Goal: Information Seeking & Learning: Learn about a topic

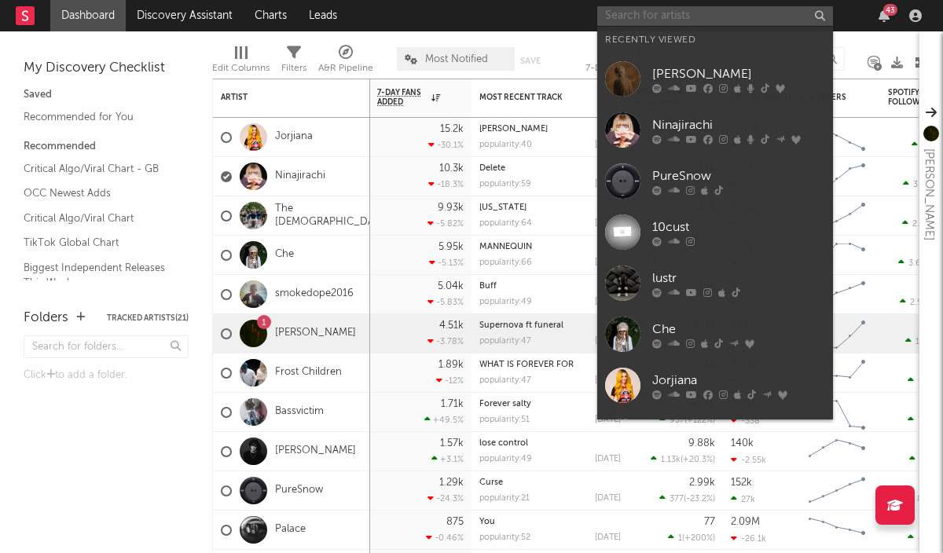
click at [693, 19] on input "text" at bounding box center [715, 16] width 236 height 20
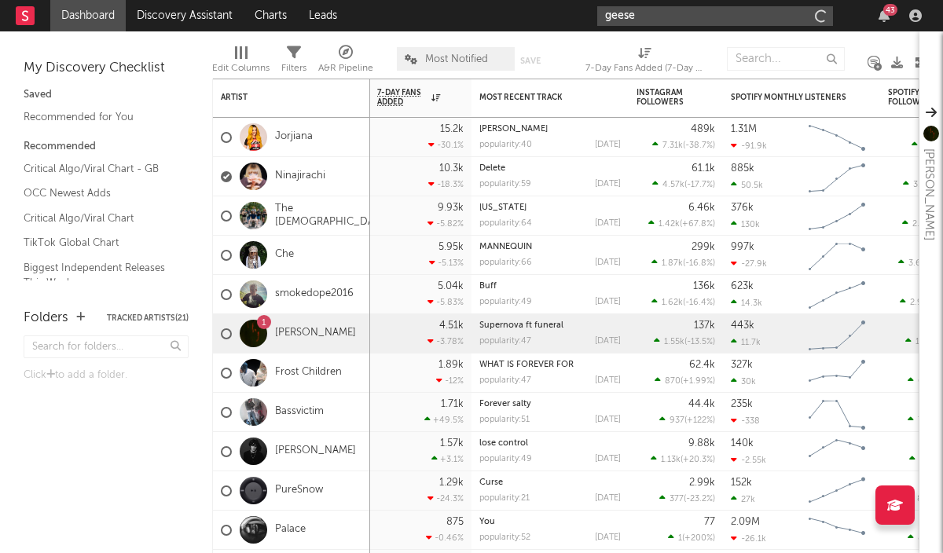
type input "geese"
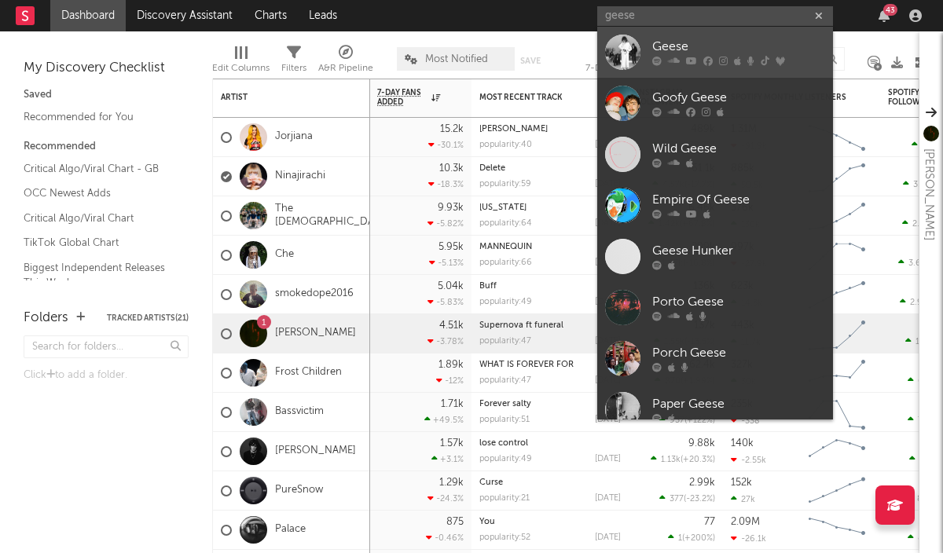
click at [682, 34] on link "Geese" at bounding box center [715, 52] width 236 height 51
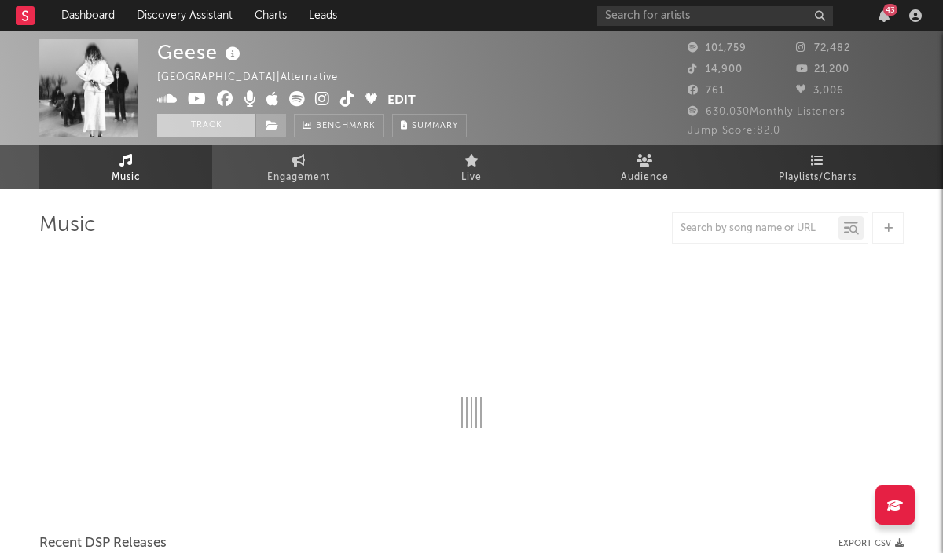
click at [213, 123] on button "Track" at bounding box center [206, 126] width 98 height 24
select select "6m"
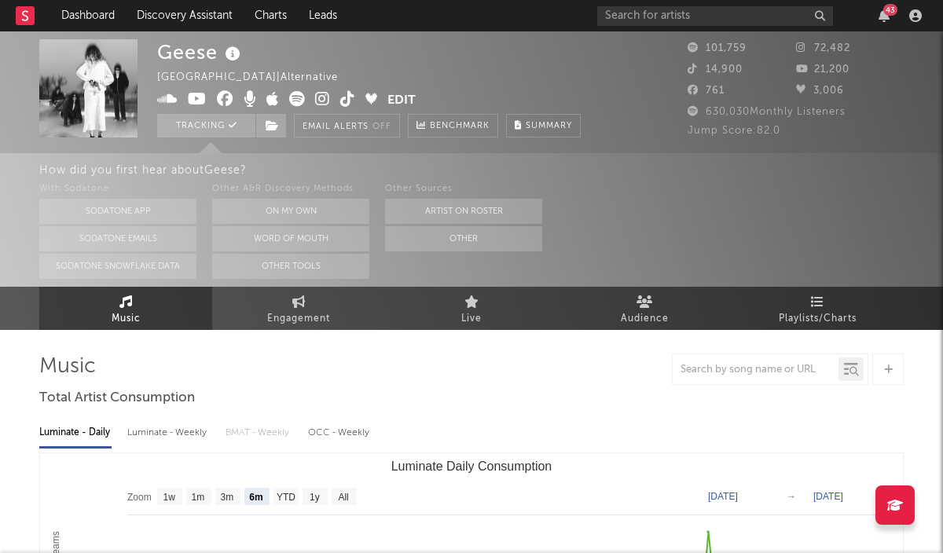
select select "6m"
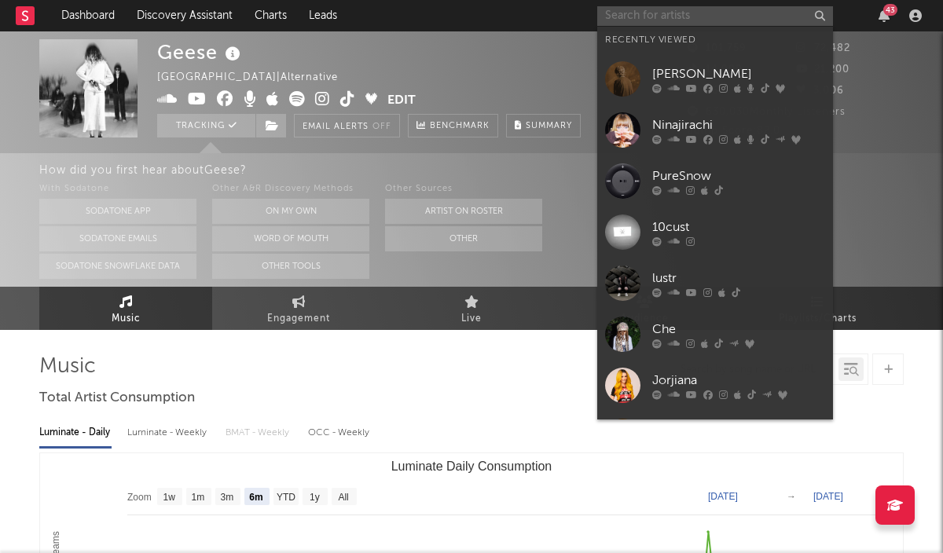
click at [748, 18] on input "text" at bounding box center [715, 16] width 236 height 20
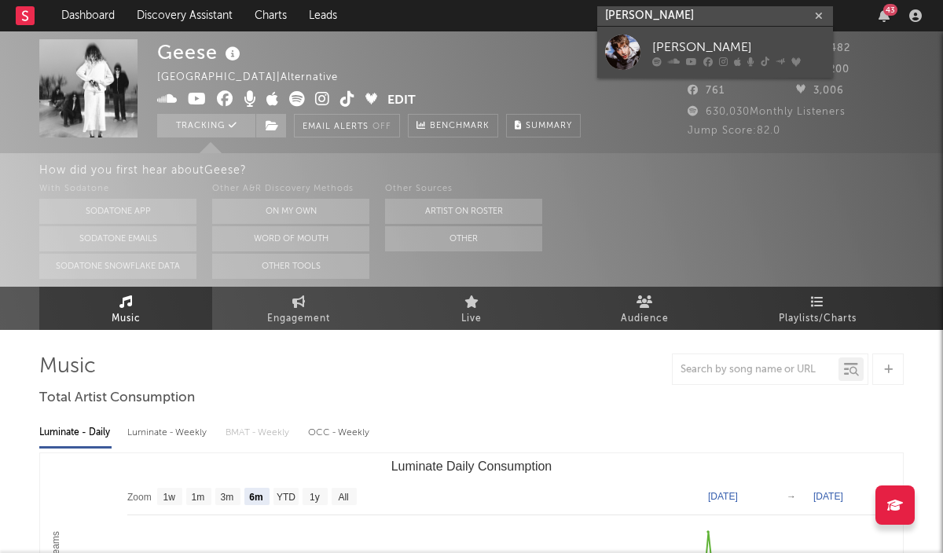
type input "jett blyton"
click at [737, 35] on link "Jett Blyton" at bounding box center [715, 52] width 236 height 51
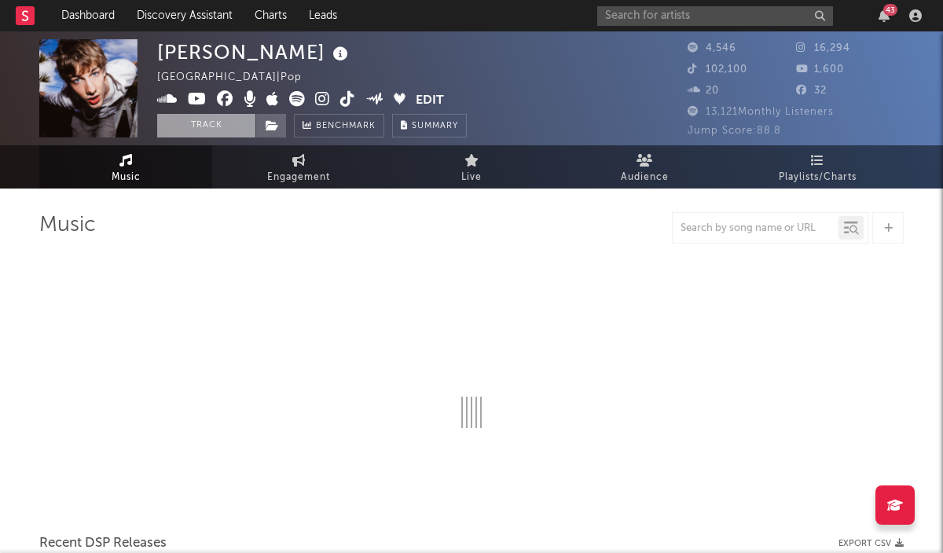
select select "6m"
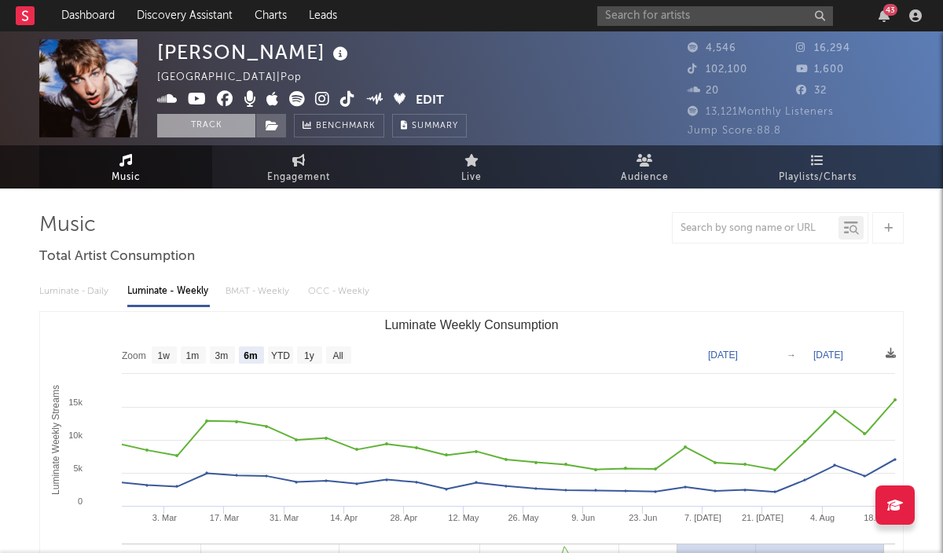
click at [217, 121] on button "Track" at bounding box center [206, 126] width 98 height 24
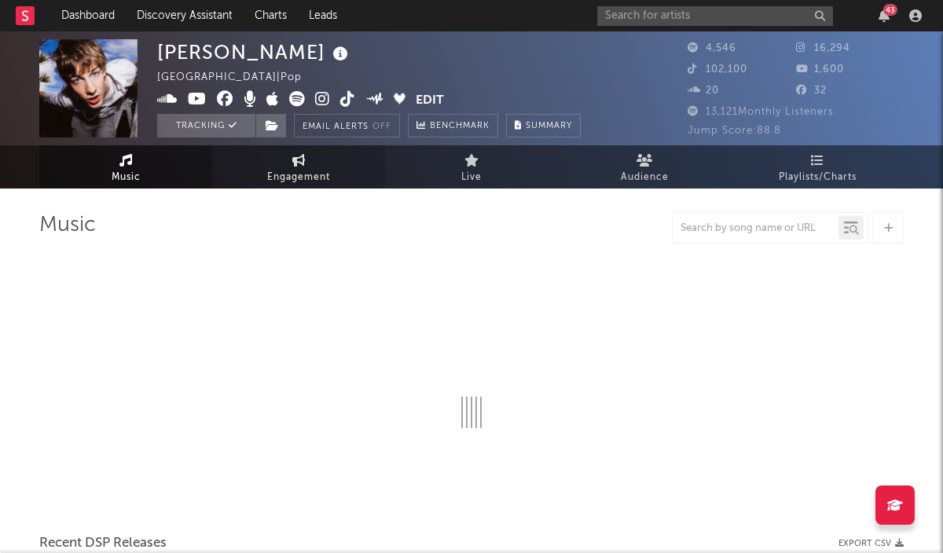
select select "6m"
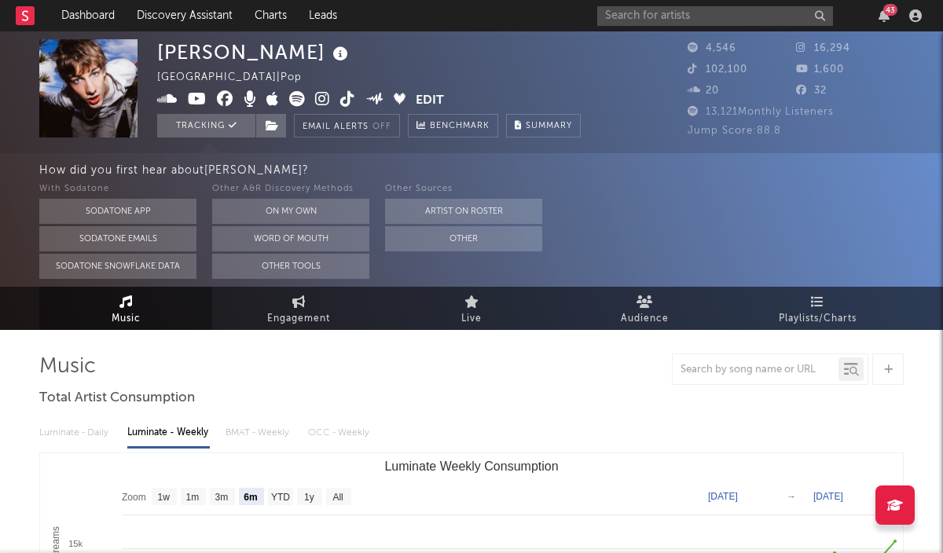
click at [27, 17] on icon at bounding box center [25, 15] width 6 height 10
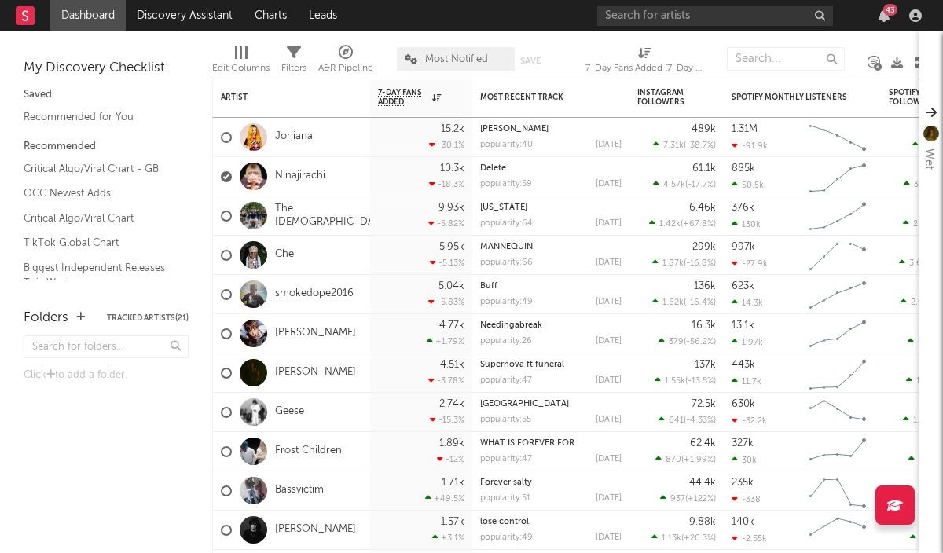
click at [899, 503] on icon at bounding box center [896, 505] width 16 height 13
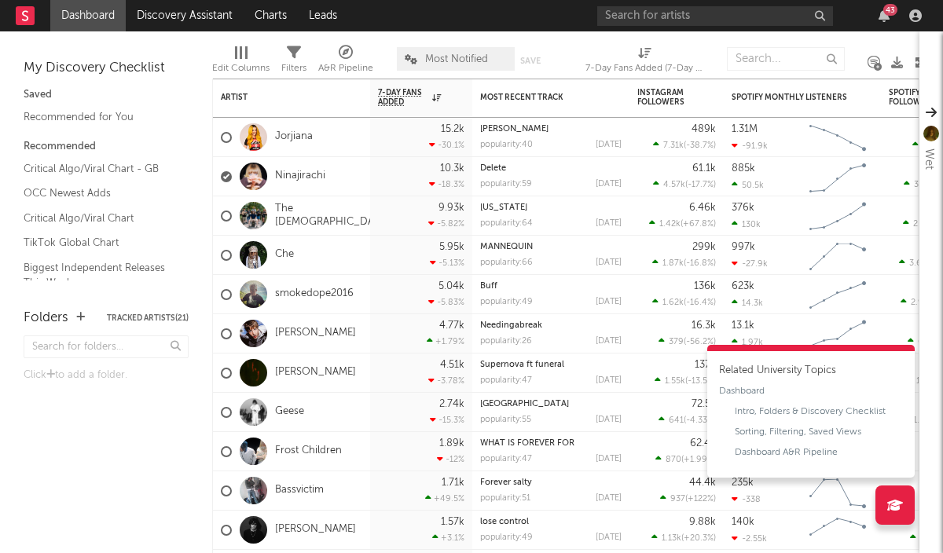
click at [899, 508] on icon at bounding box center [896, 505] width 16 height 13
click at [858, 433] on div "Sorting, Filtering, Saved Views" at bounding box center [798, 432] width 127 height 14
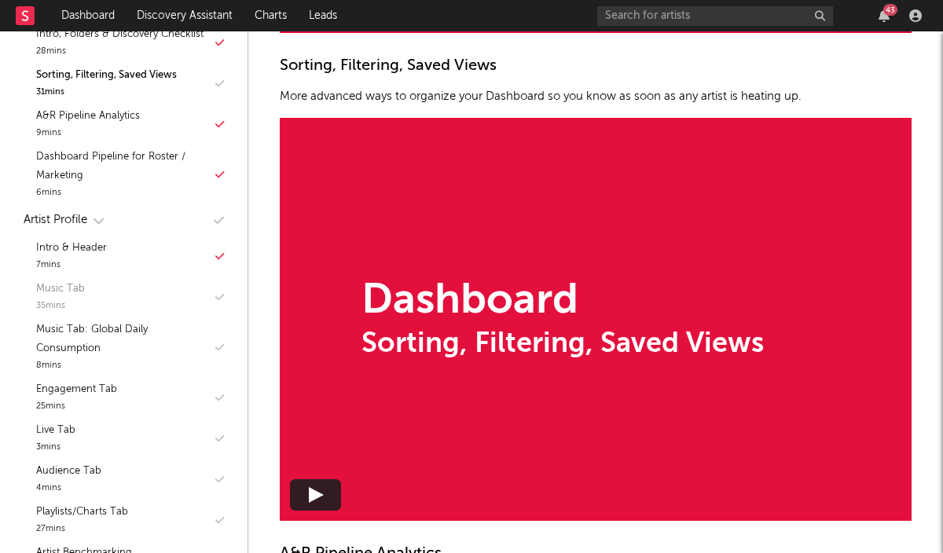
scroll to position [241, 0]
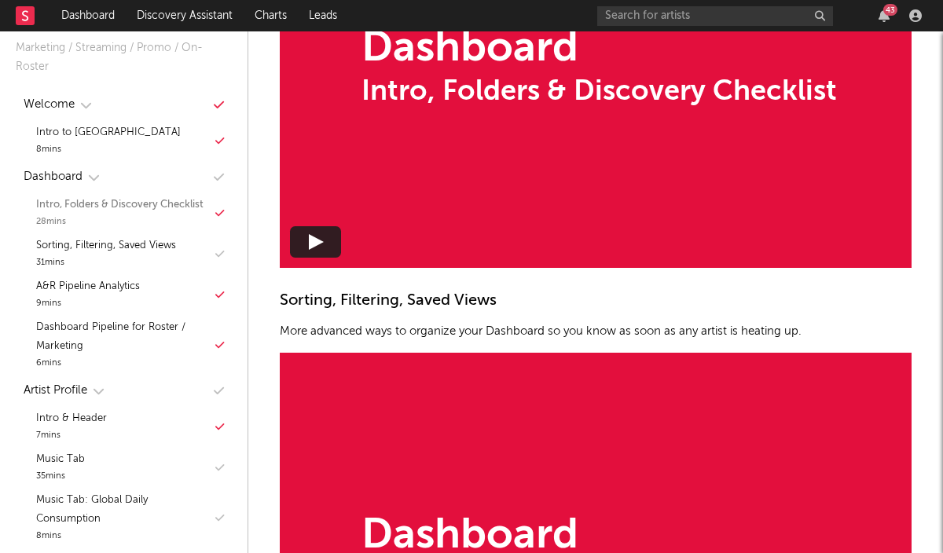
scroll to position [41, 0]
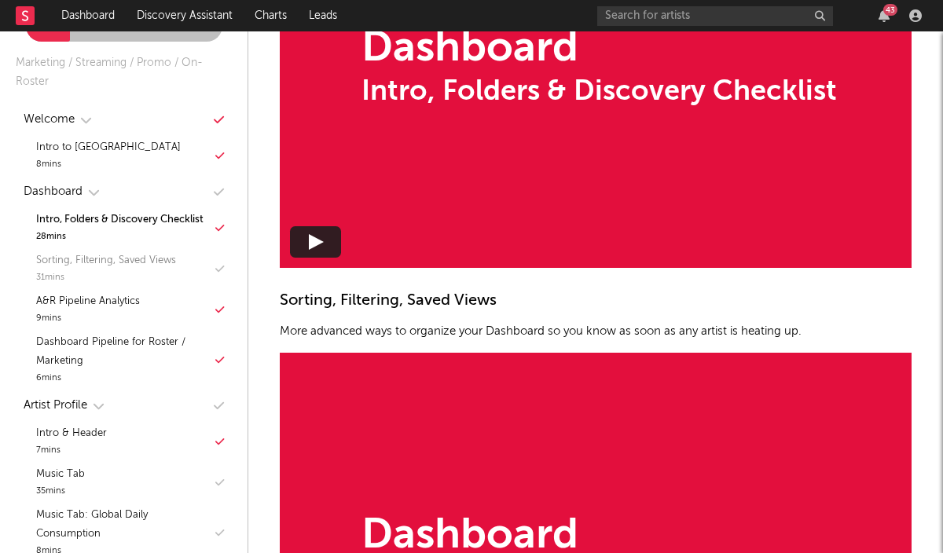
click at [164, 267] on div "Sorting, Filtering, Saved Views" at bounding box center [106, 261] width 140 height 19
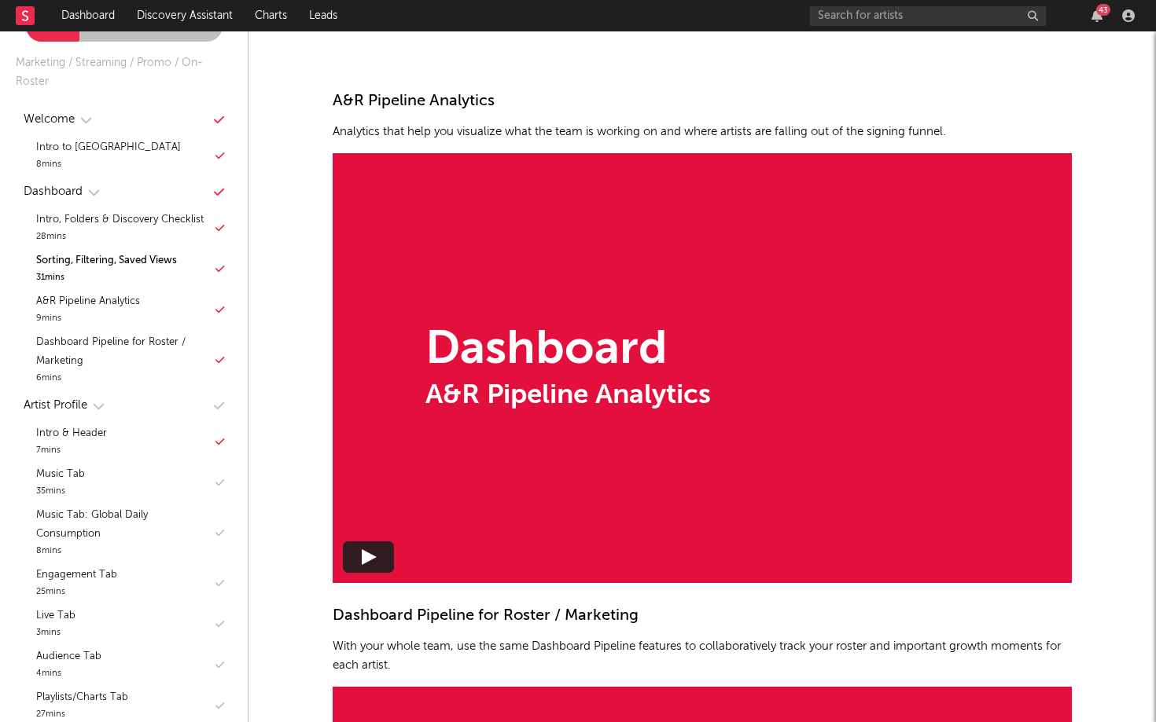
scroll to position [2125, 0]
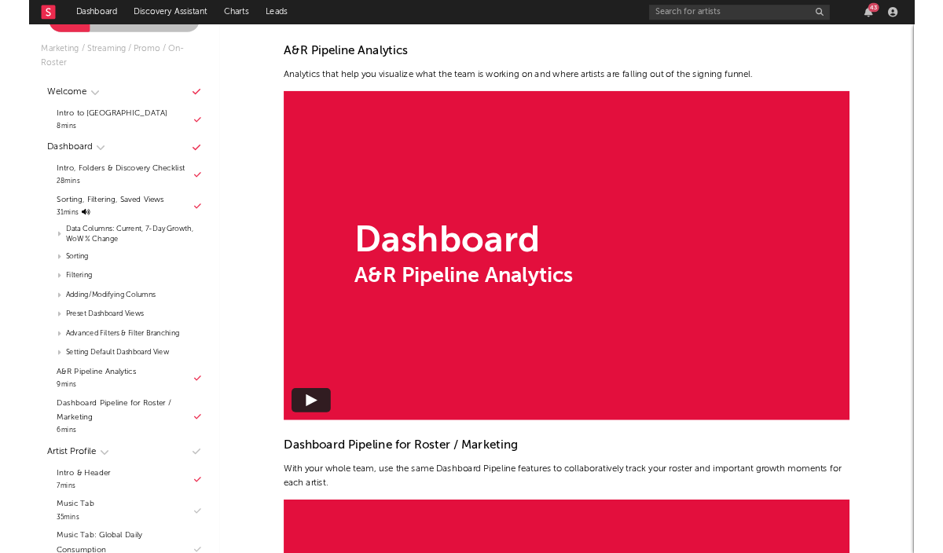
scroll to position [2010, 0]
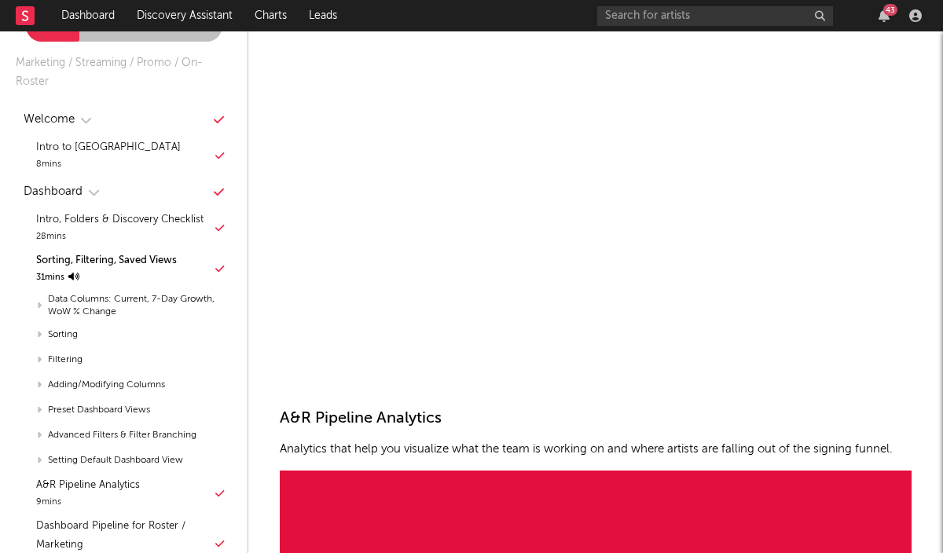
scroll to position [1586, 0]
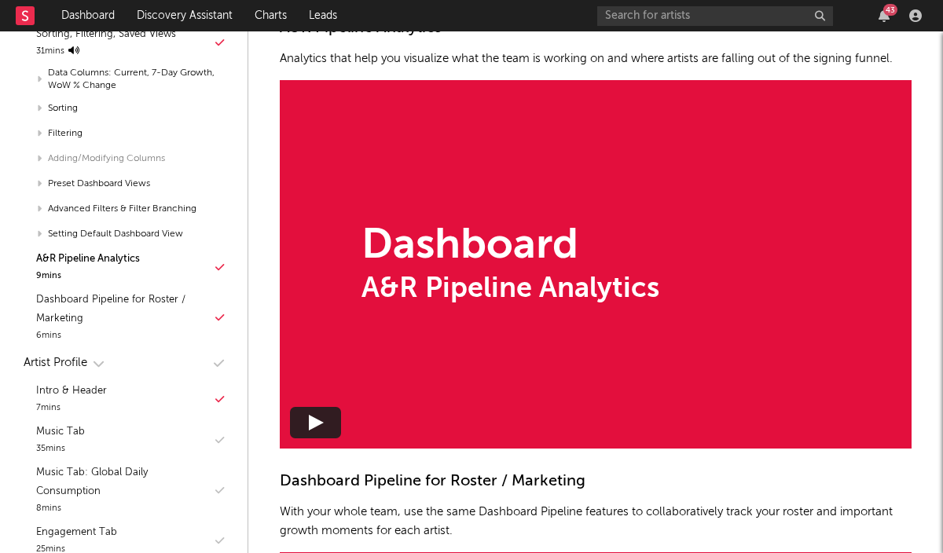
scroll to position [269, 0]
click at [319, 420] on polygon at bounding box center [316, 423] width 15 height 16
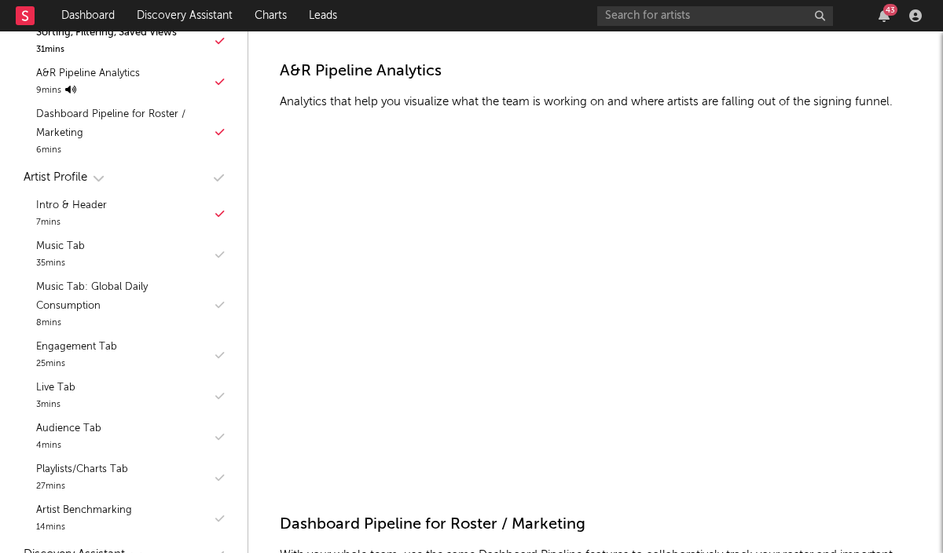
scroll to position [1940, 0]
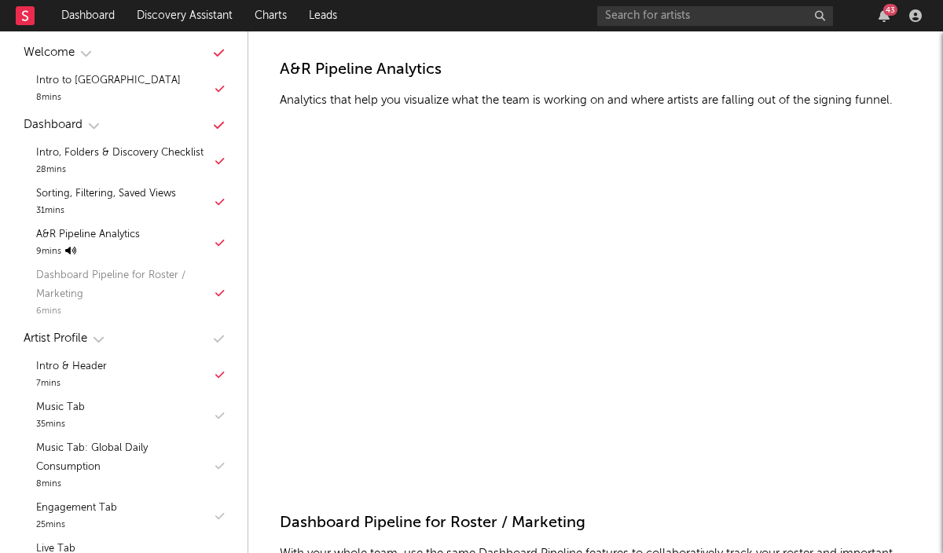
scroll to position [109, 0]
click at [167, 272] on div "Dashboard Pipeline for Roster / Marketing" at bounding box center [123, 284] width 175 height 38
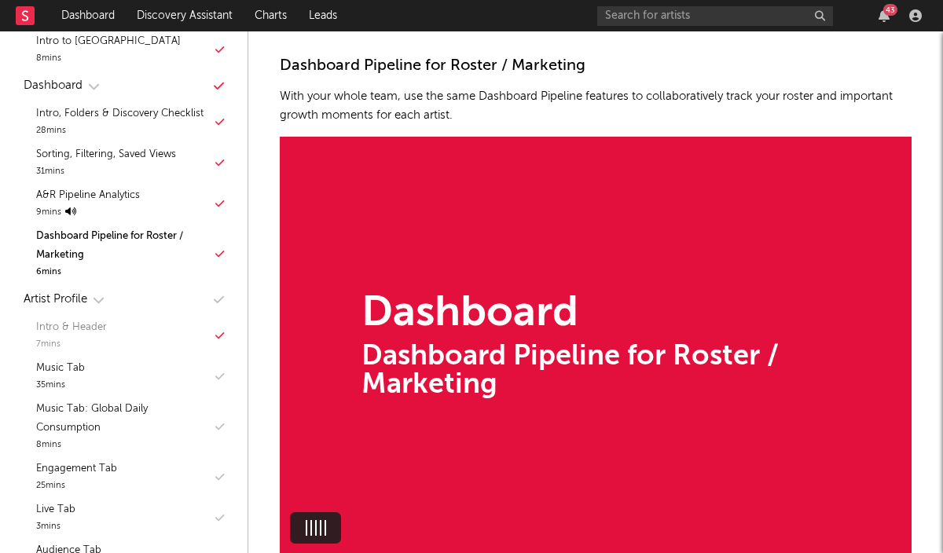
scroll to position [171, 0]
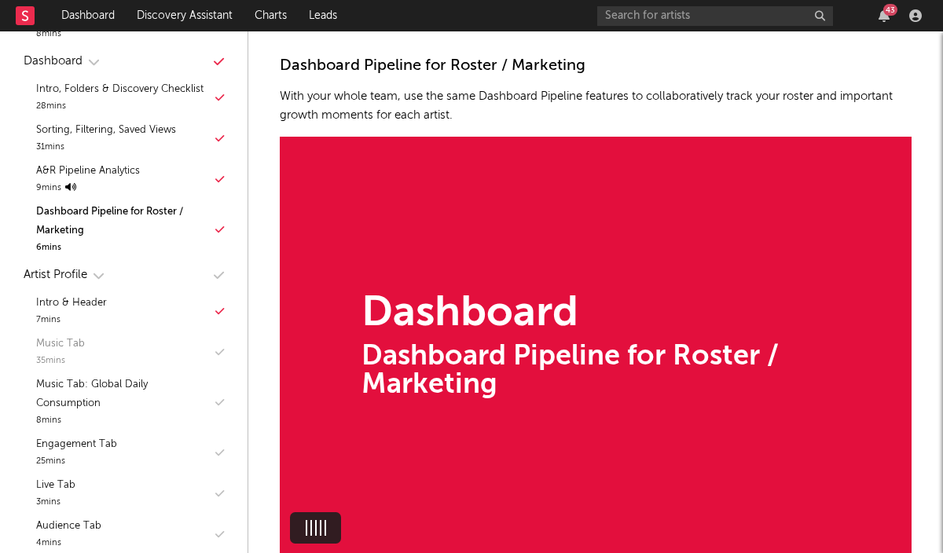
click at [138, 343] on div "Music Tab 35 mins" at bounding box center [124, 352] width 216 height 41
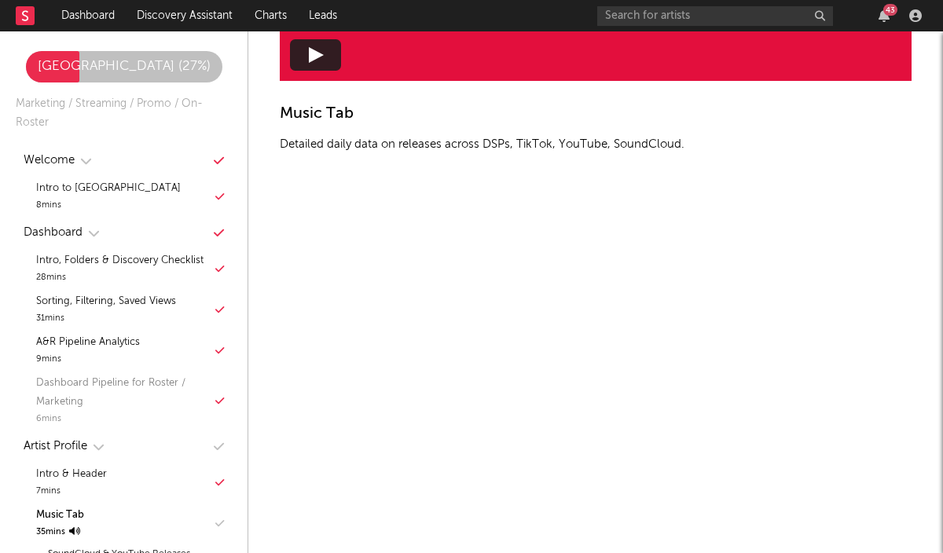
scroll to position [3522, 0]
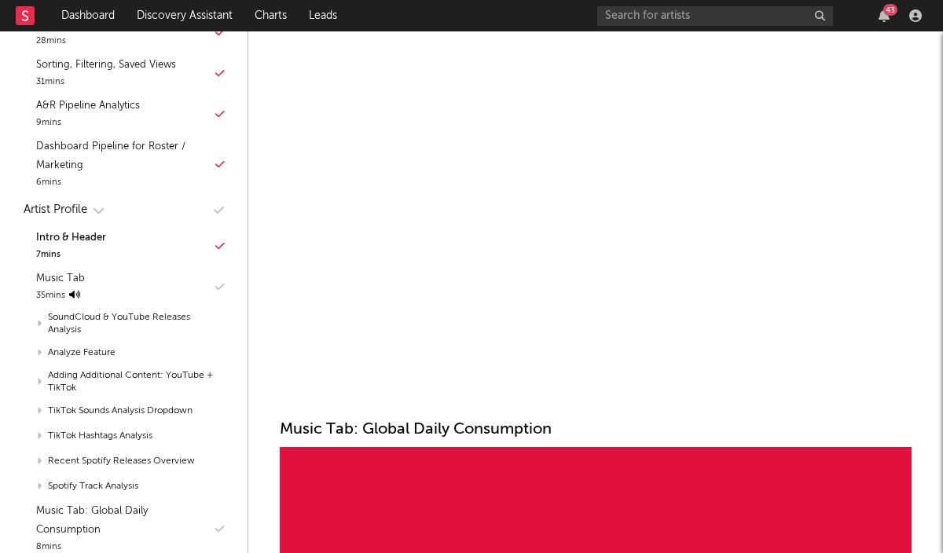
scroll to position [3714, 0]
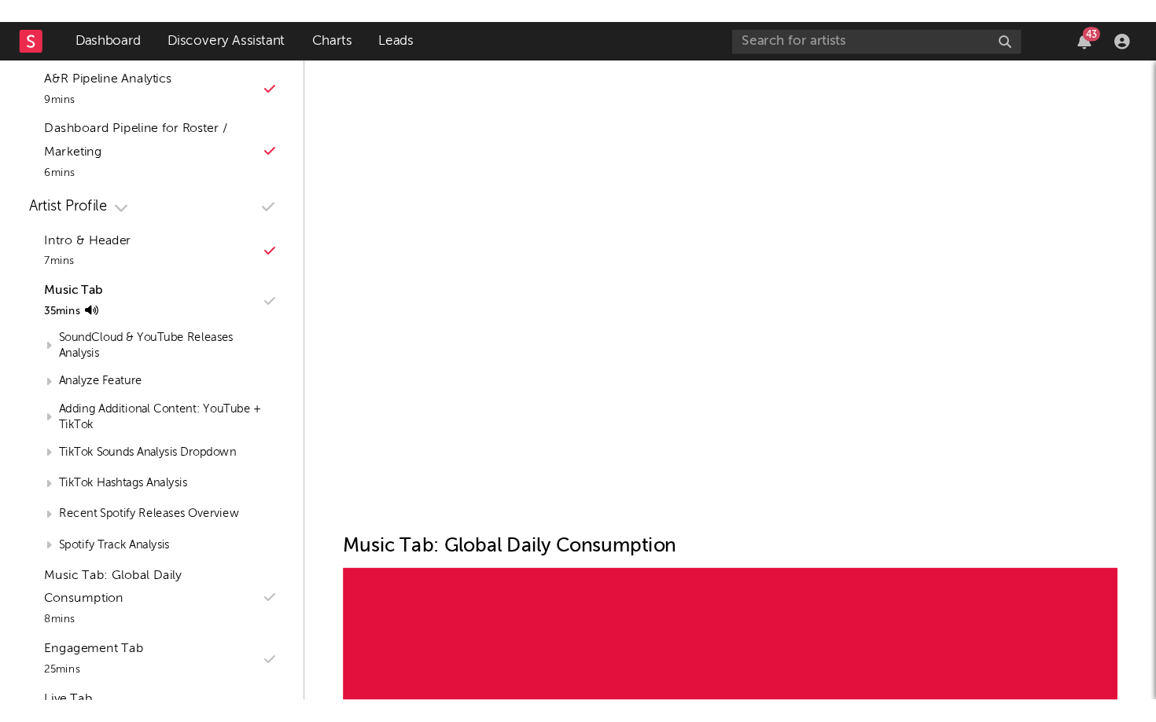
scroll to position [4074, 0]
